Goal: Find specific page/section: Find specific page/section

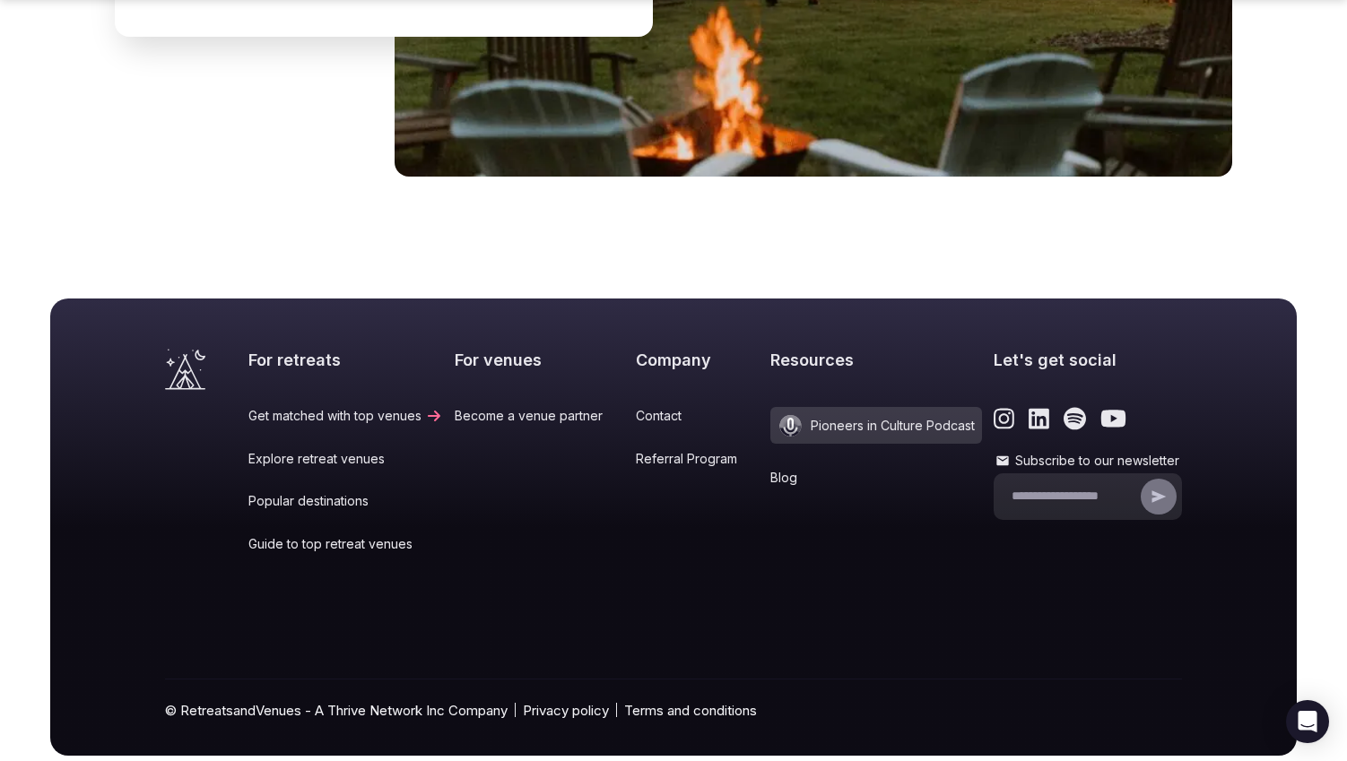
scroll to position [7417, 0]
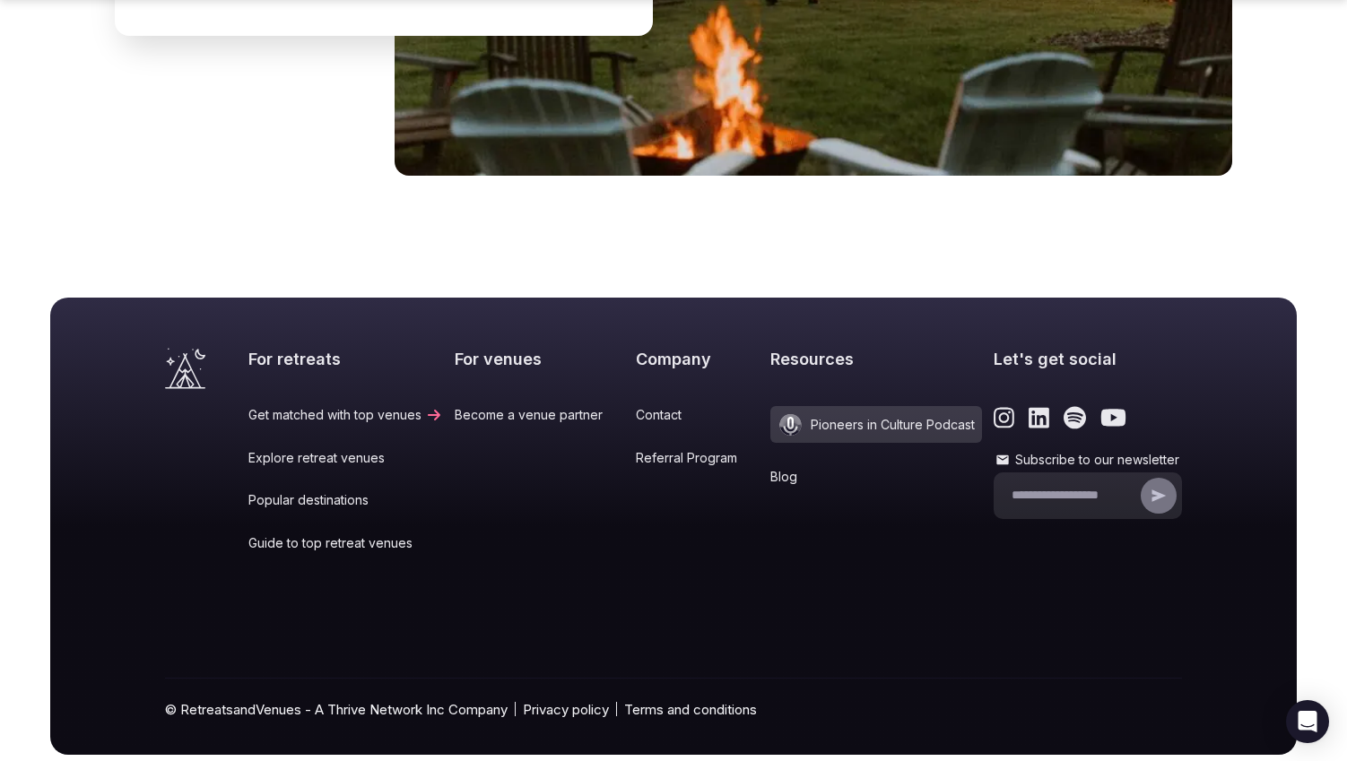
click at [1028, 406] on icon "Link to the retreats and venues LinkedIn page" at bounding box center [1038, 417] width 21 height 23
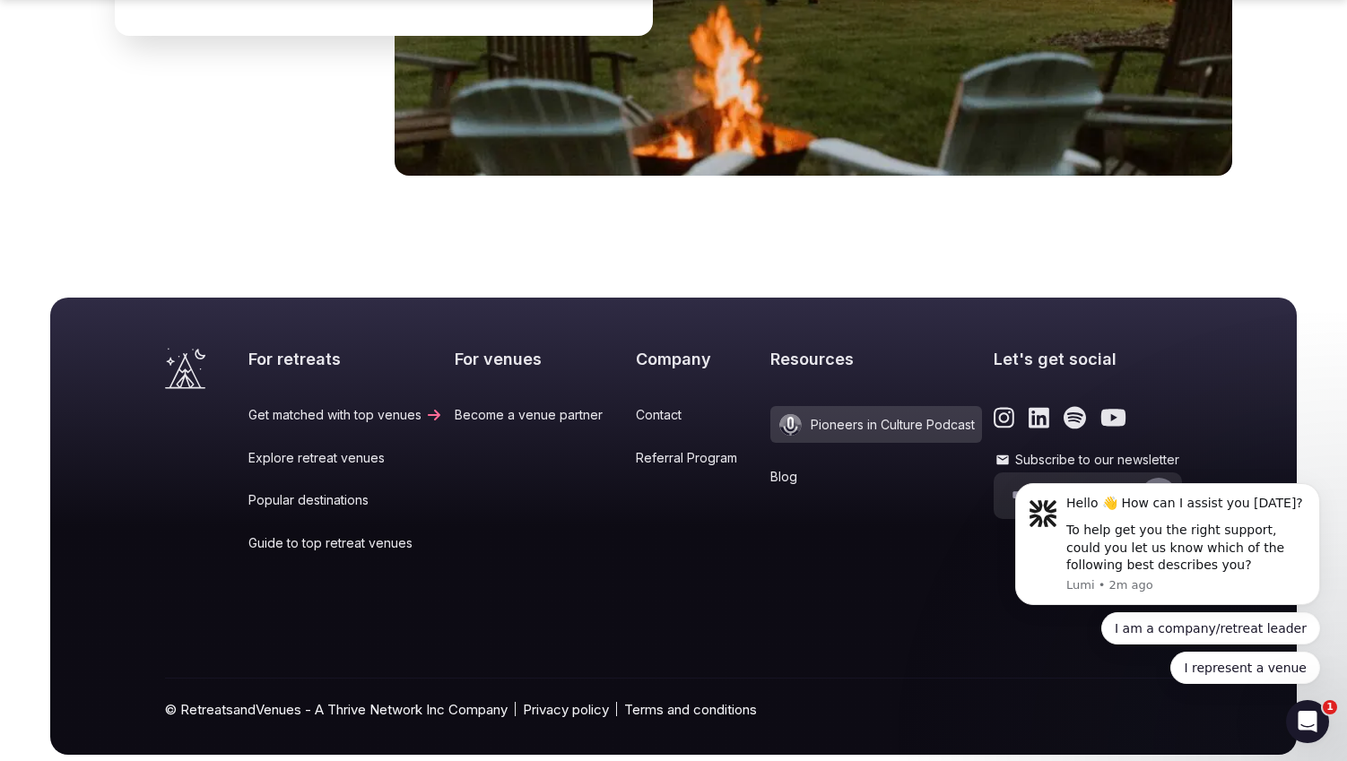
scroll to position [0, 0]
click at [1311, 494] on button "Dismiss notification" at bounding box center [1314, 488] width 23 height 23
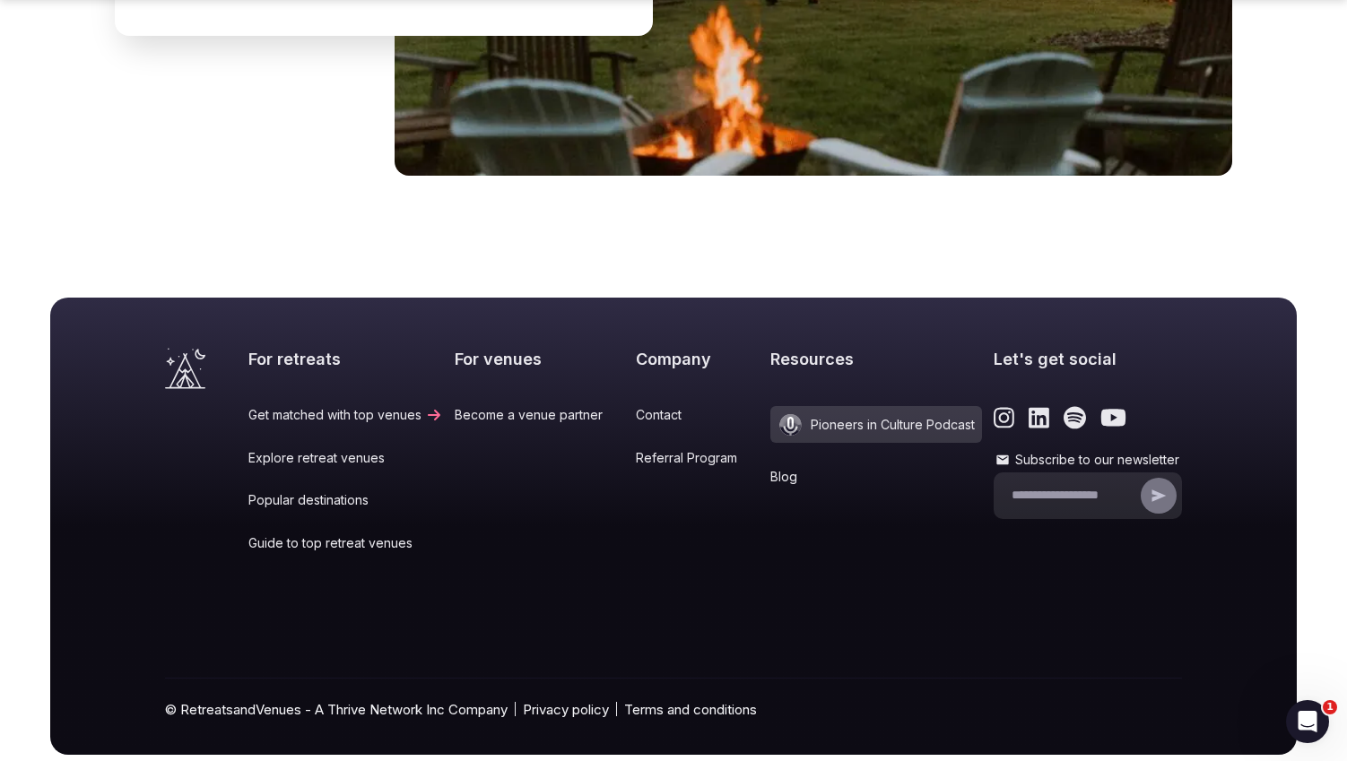
click at [1308, 724] on icon "Open Intercom Messenger" at bounding box center [1307, 722] width 13 height 14
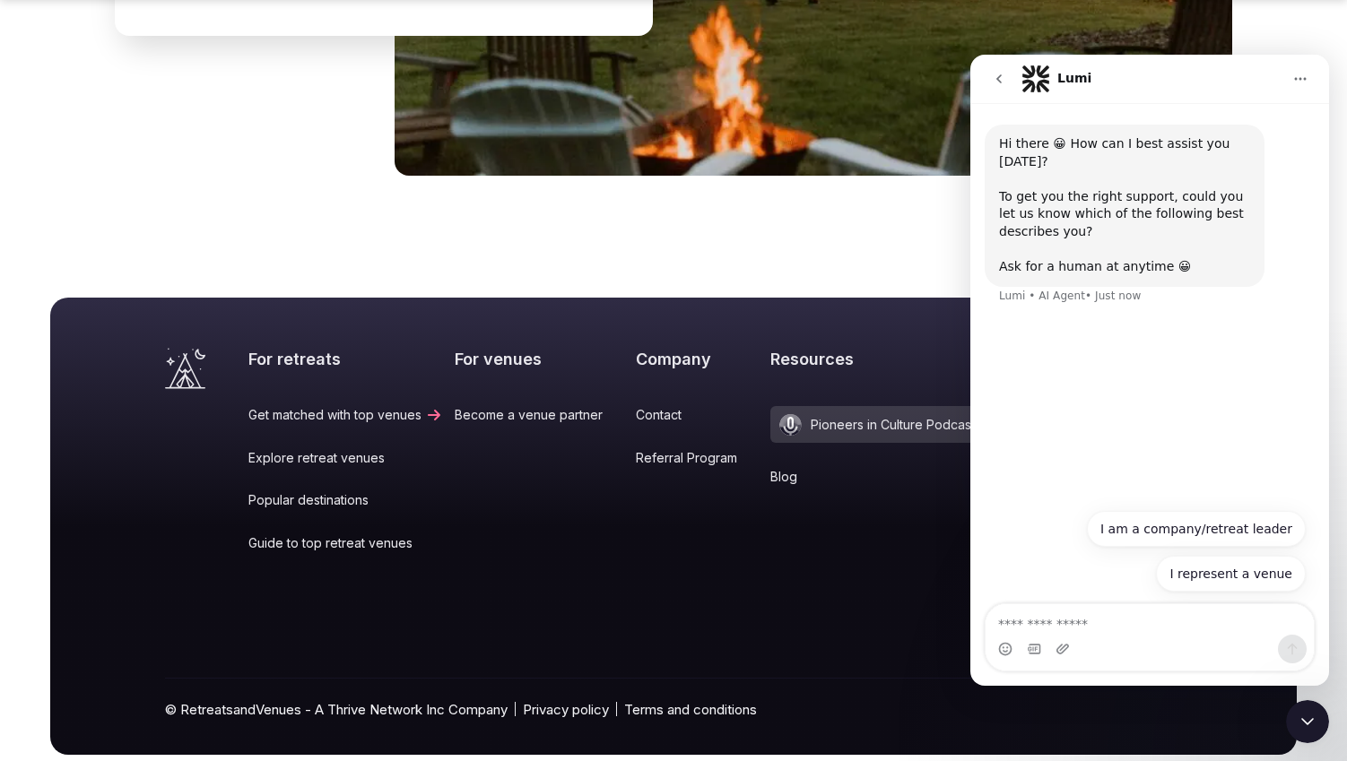
click at [751, 569] on div "For retreats Get matched with top venues Explore retreat venues Popular destina…" at bounding box center [673, 551] width 1017 height 407
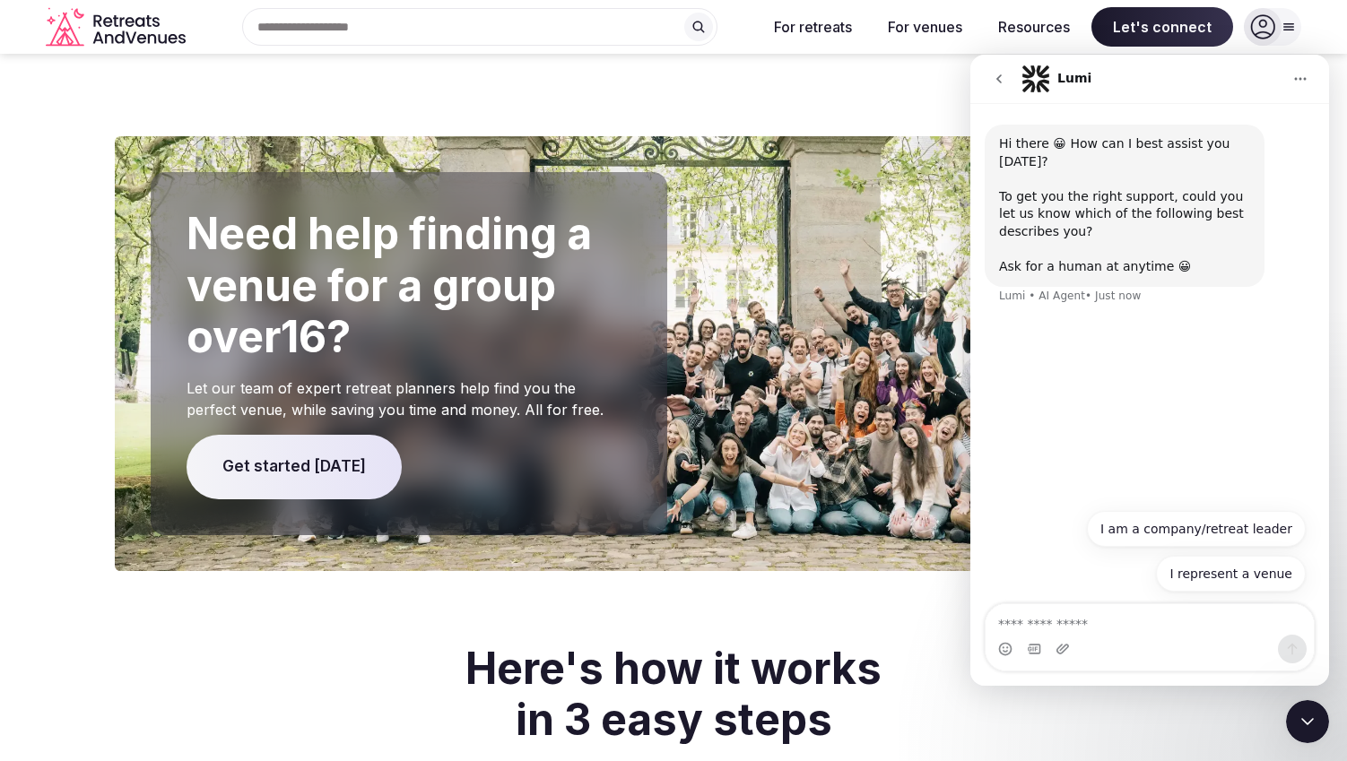
scroll to position [3660, 0]
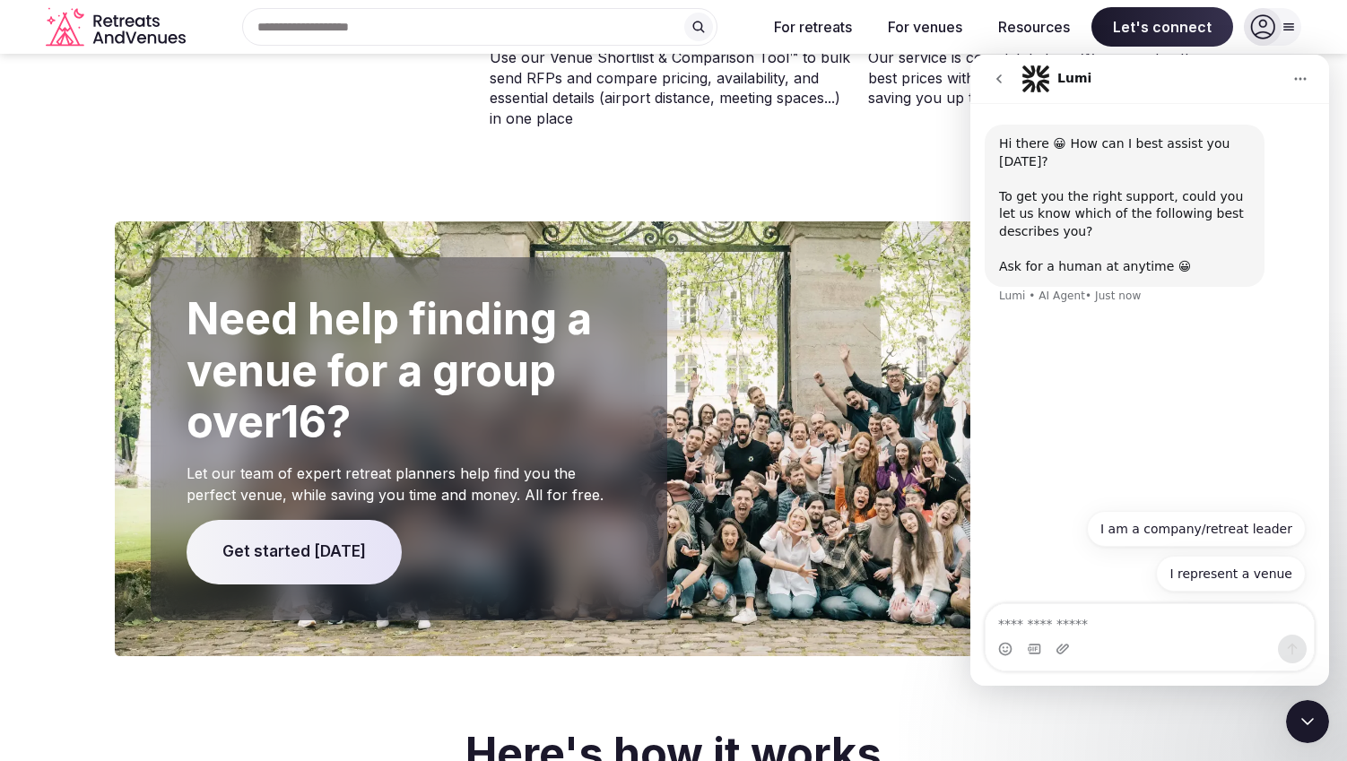
click at [1306, 81] on icon "Home" at bounding box center [1300, 79] width 14 height 14
click at [1263, 112] on div "Expand window" at bounding box center [1250, 124] width 149 height 37
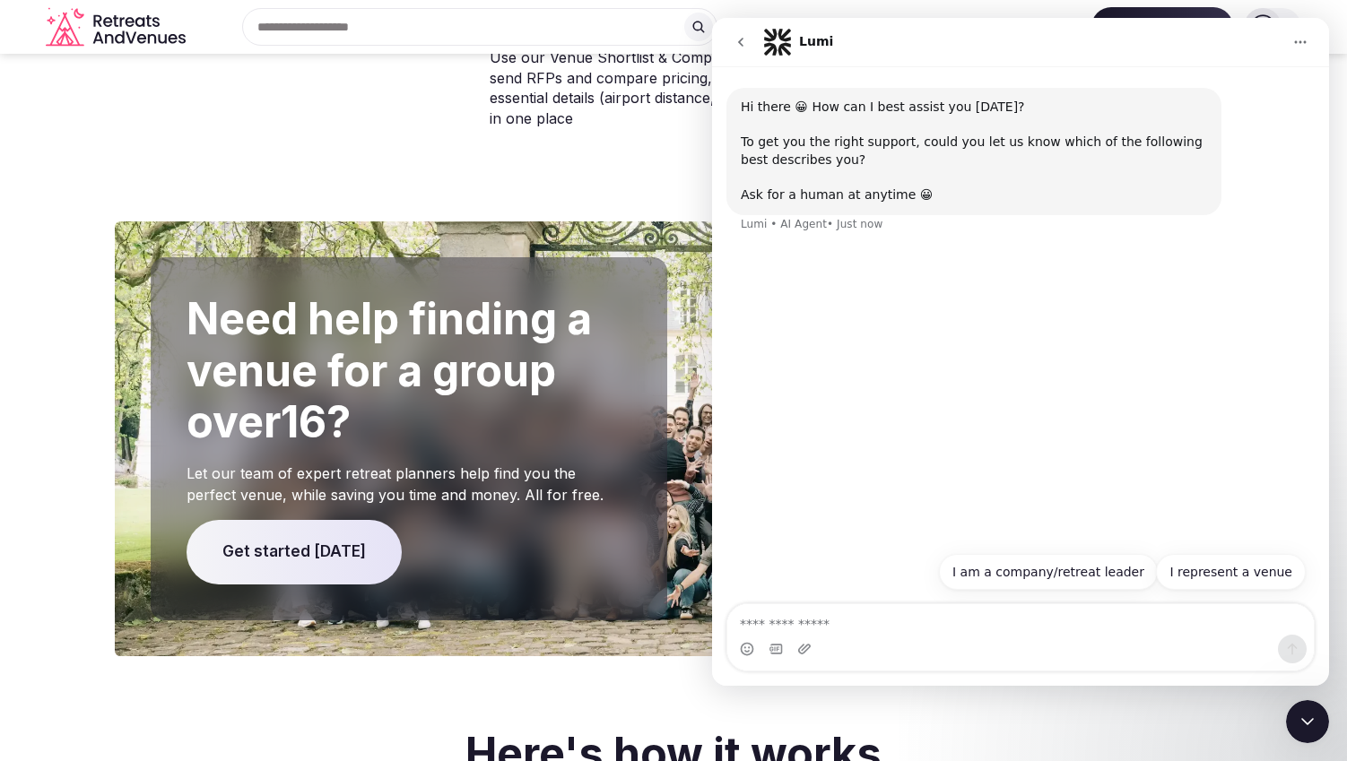
click at [1319, 716] on div "Close Intercom Messenger" at bounding box center [1307, 721] width 43 height 43
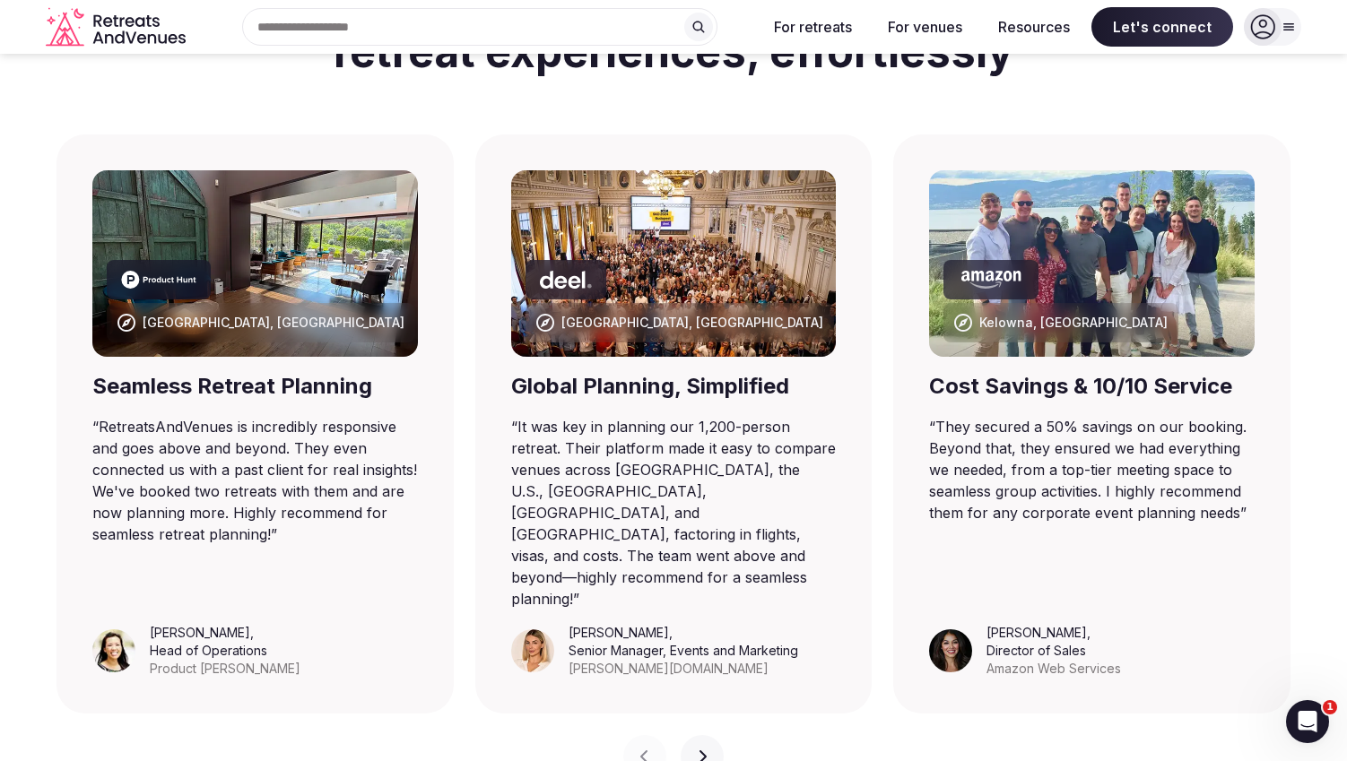
scroll to position [981, 0]
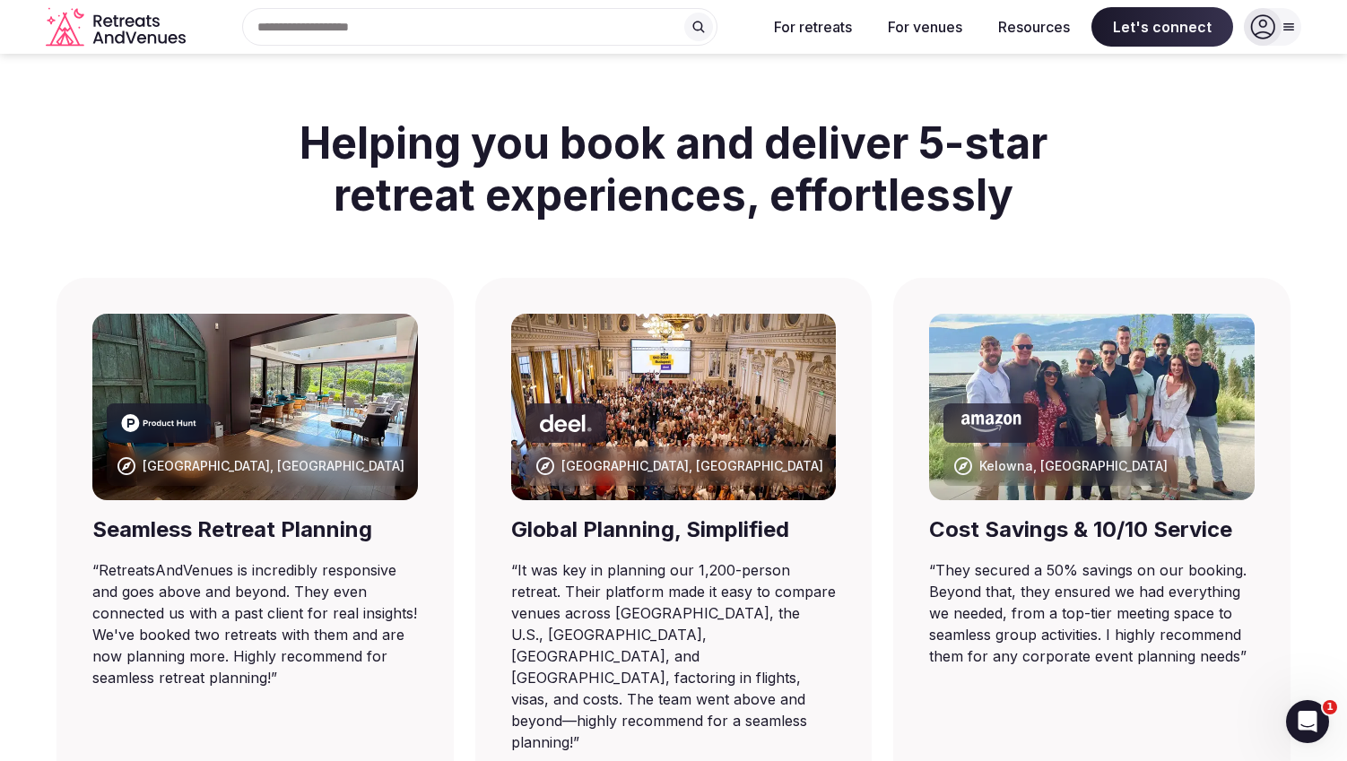
click at [1275, 17] on div at bounding box center [1263, 27] width 38 height 38
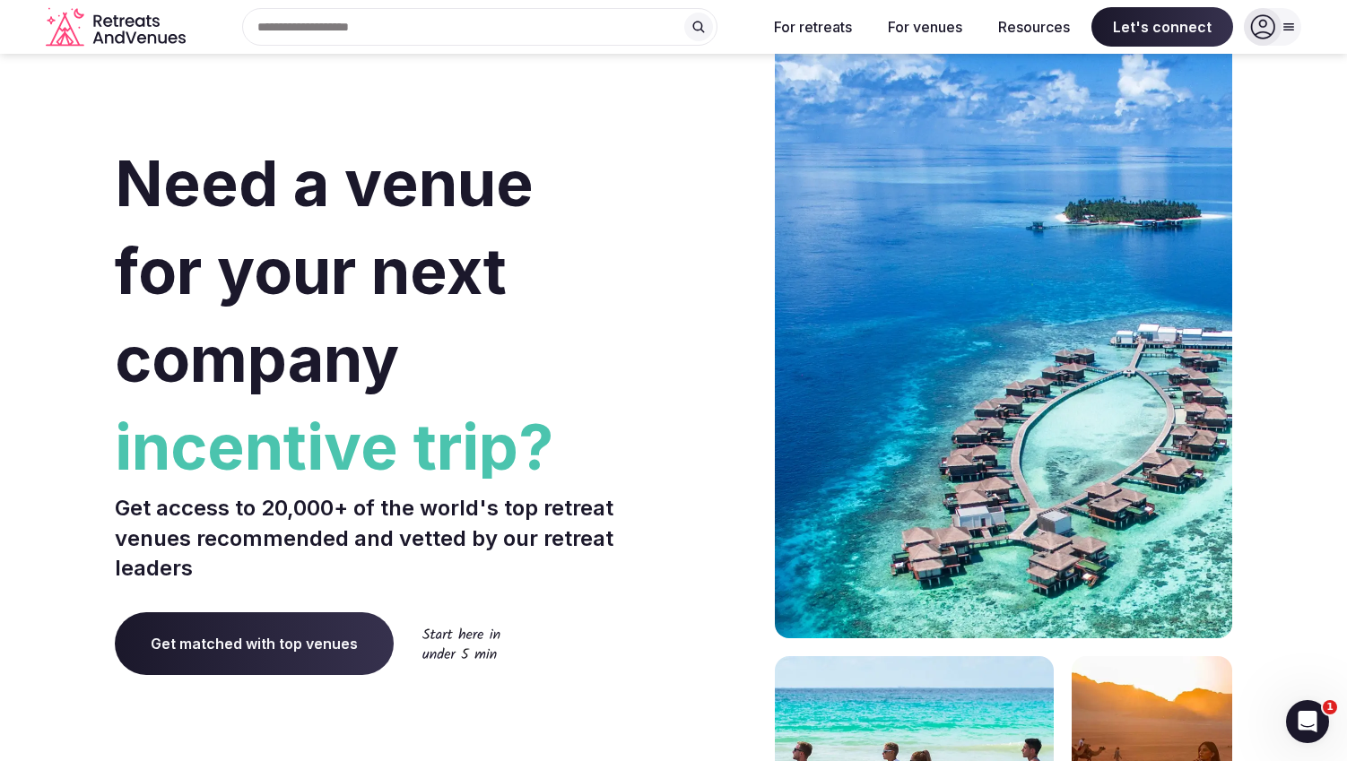
click at [335, 50] on div "Search Popular Destinations [GEOGRAPHIC_DATA], [GEOGRAPHIC_DATA] [GEOGRAPHIC_DA…" at bounding box center [673, 27] width 1255 height 55
click at [371, 22] on input "text" at bounding box center [479, 27] width 475 height 38
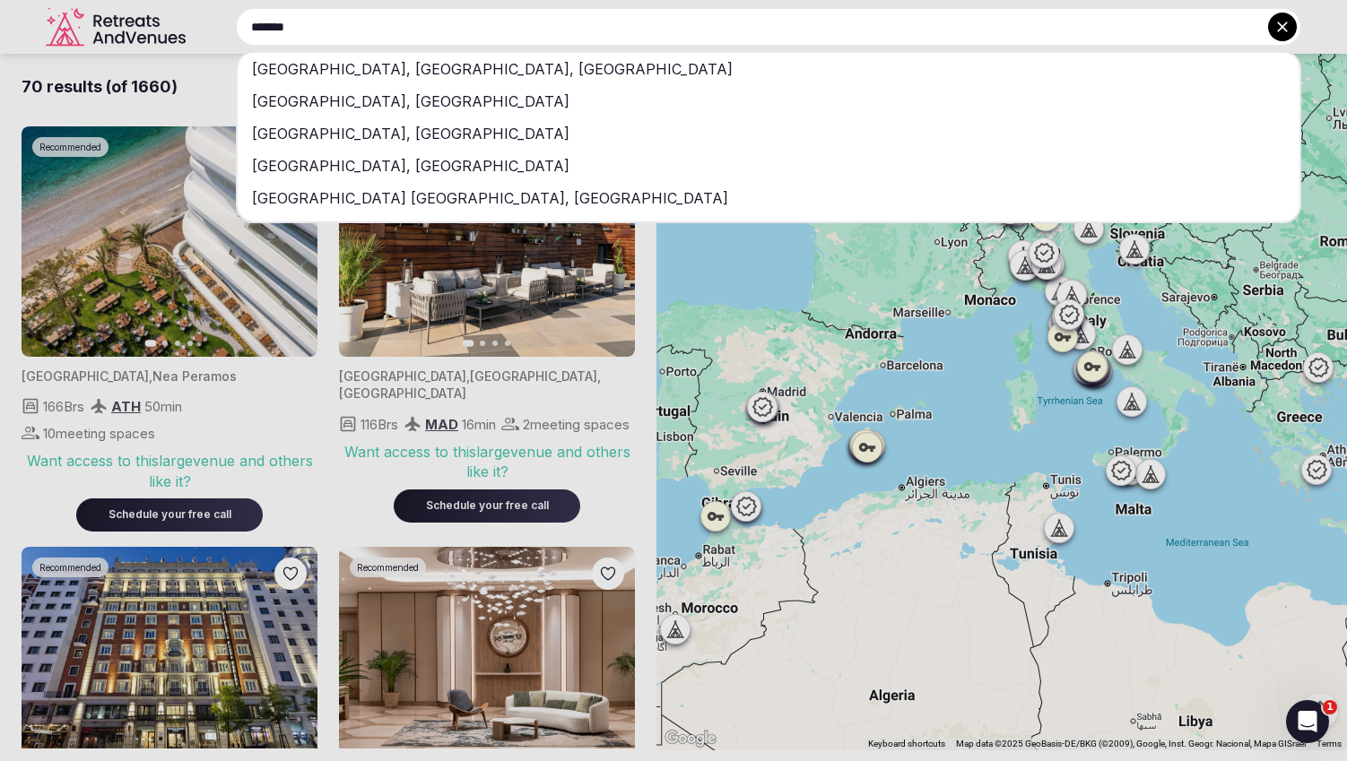
type input "*******"
click at [395, 61] on div "[GEOGRAPHIC_DATA], [GEOGRAPHIC_DATA], [GEOGRAPHIC_DATA]" at bounding box center [769, 69] width 1062 height 32
